Goal: Task Accomplishment & Management: Use online tool/utility

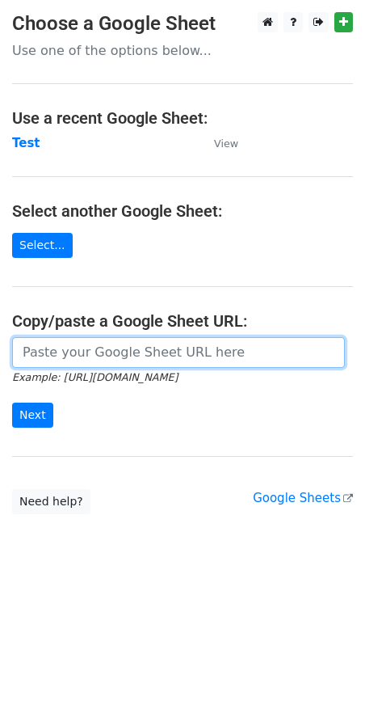
click at [104, 360] on input "url" at bounding box center [178, 352] width 333 height 31
paste input "[URL][DOMAIN_NAME]"
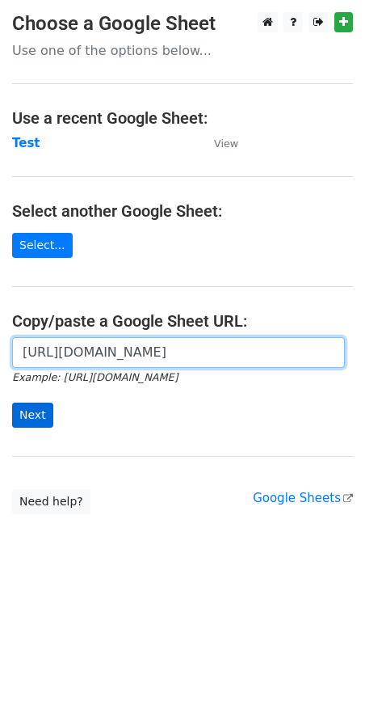
type input "[URL][DOMAIN_NAME]"
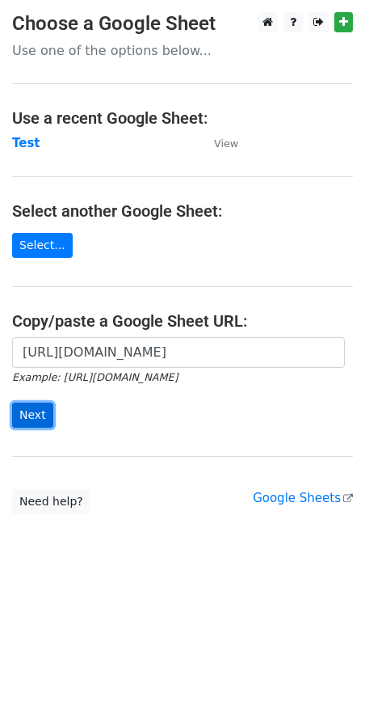
scroll to position [0, 0]
click at [30, 412] on input "Next" at bounding box center [32, 414] width 41 height 25
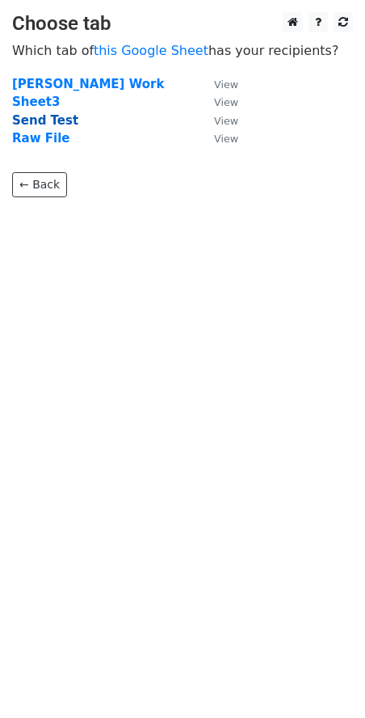
click at [26, 117] on strong "Send Test" at bounding box center [45, 120] width 66 height 15
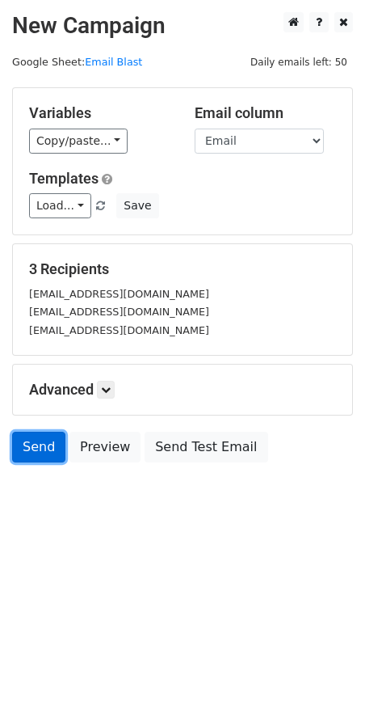
click at [38, 448] on link "Send" at bounding box center [38, 446] width 53 height 31
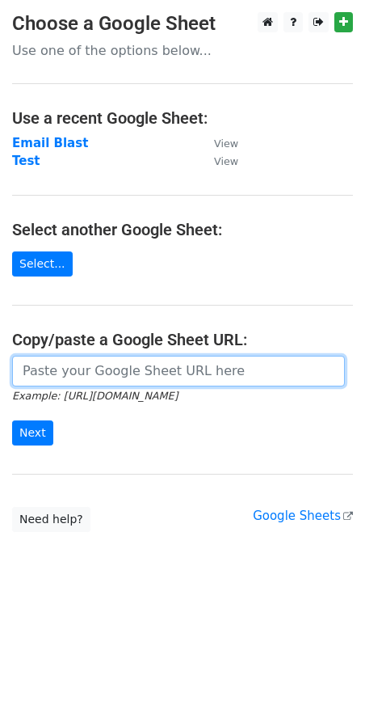
click at [82, 372] on input "url" at bounding box center [178, 371] width 333 height 31
paste input "https://docs.google.com/spreadsheets/d/1CQa_GYmJ5lAiyK2cVAa0HnWH_D20vSNWEcPHQ8W…"
type input "https://docs.google.com/spreadsheets/d/1CQa_GYmJ5lAiyK2cVAa0HnWH_D20vSNWEcPHQ8W…"
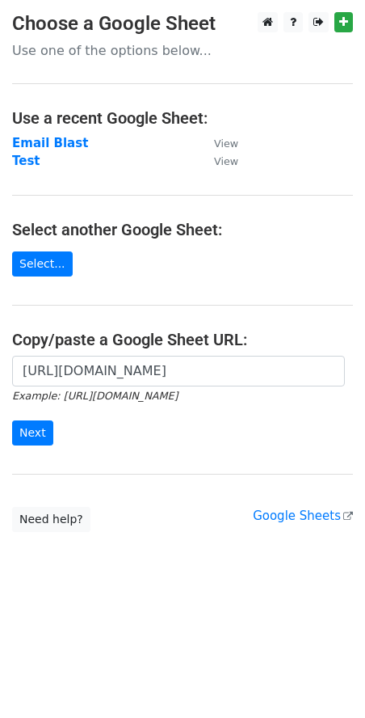
scroll to position [0, 0]
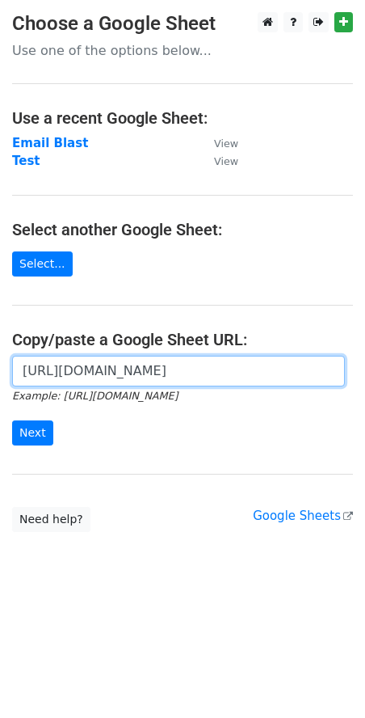
click at [115, 374] on input "https://docs.google.com/spreadsheets/d/1CQa_GYmJ5lAiyK2cVAa0HnWH_D20vSNWEcPHQ8W…" at bounding box center [178, 371] width 333 height 31
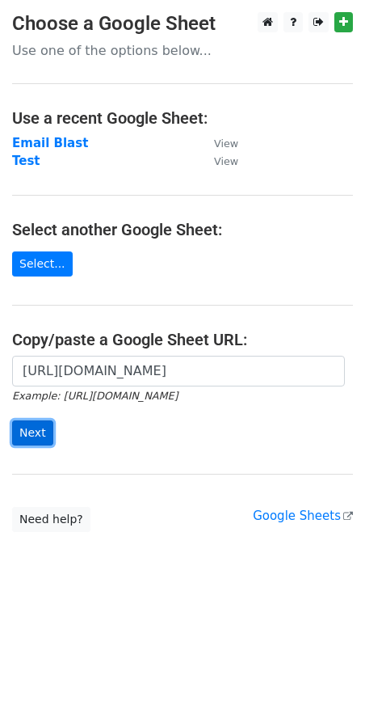
click at [30, 433] on input "Next" at bounding box center [32, 432] width 41 height 25
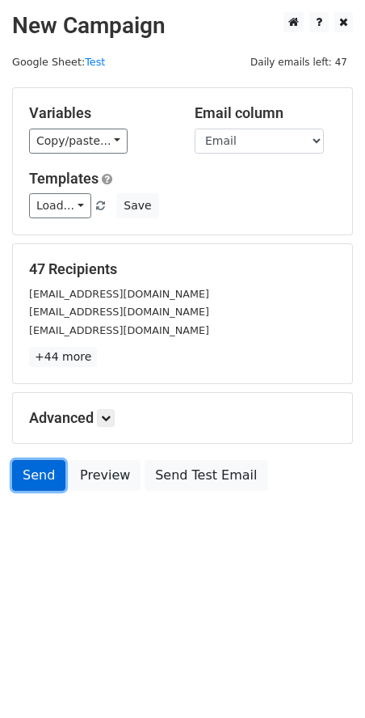
click at [47, 482] on link "Send" at bounding box center [38, 475] width 53 height 31
